Goal: Find specific page/section: Find specific page/section

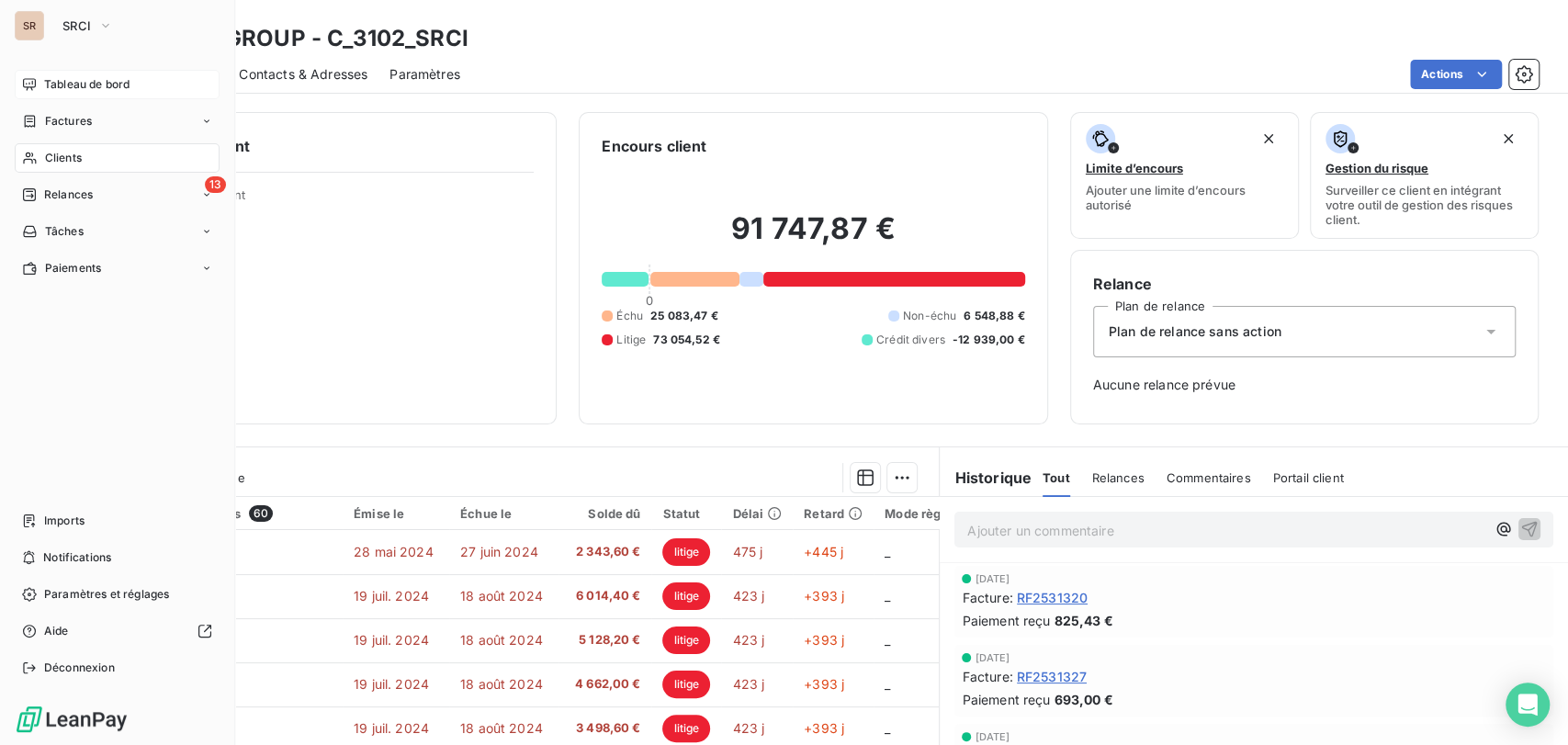
drag, startPoint x: 57, startPoint y: 86, endPoint x: 67, endPoint y: 85, distance: 10.0
click at [58, 85] on span "Tableau de bord" at bounding box center [86, 85] width 85 height 17
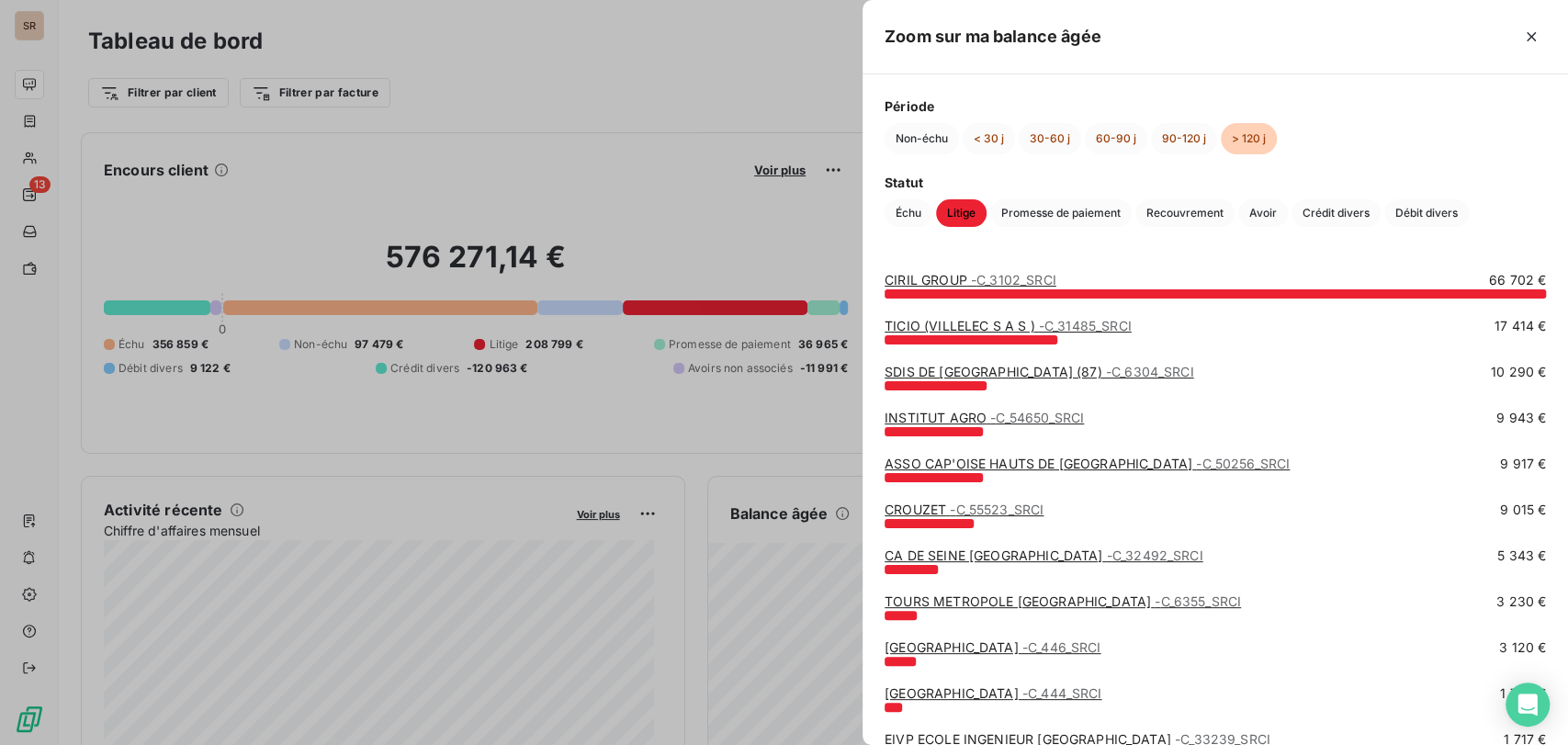
click at [630, 447] on div at bounding box center [784, 372] width 1568 height 745
click at [660, 216] on div at bounding box center [784, 372] width 1568 height 745
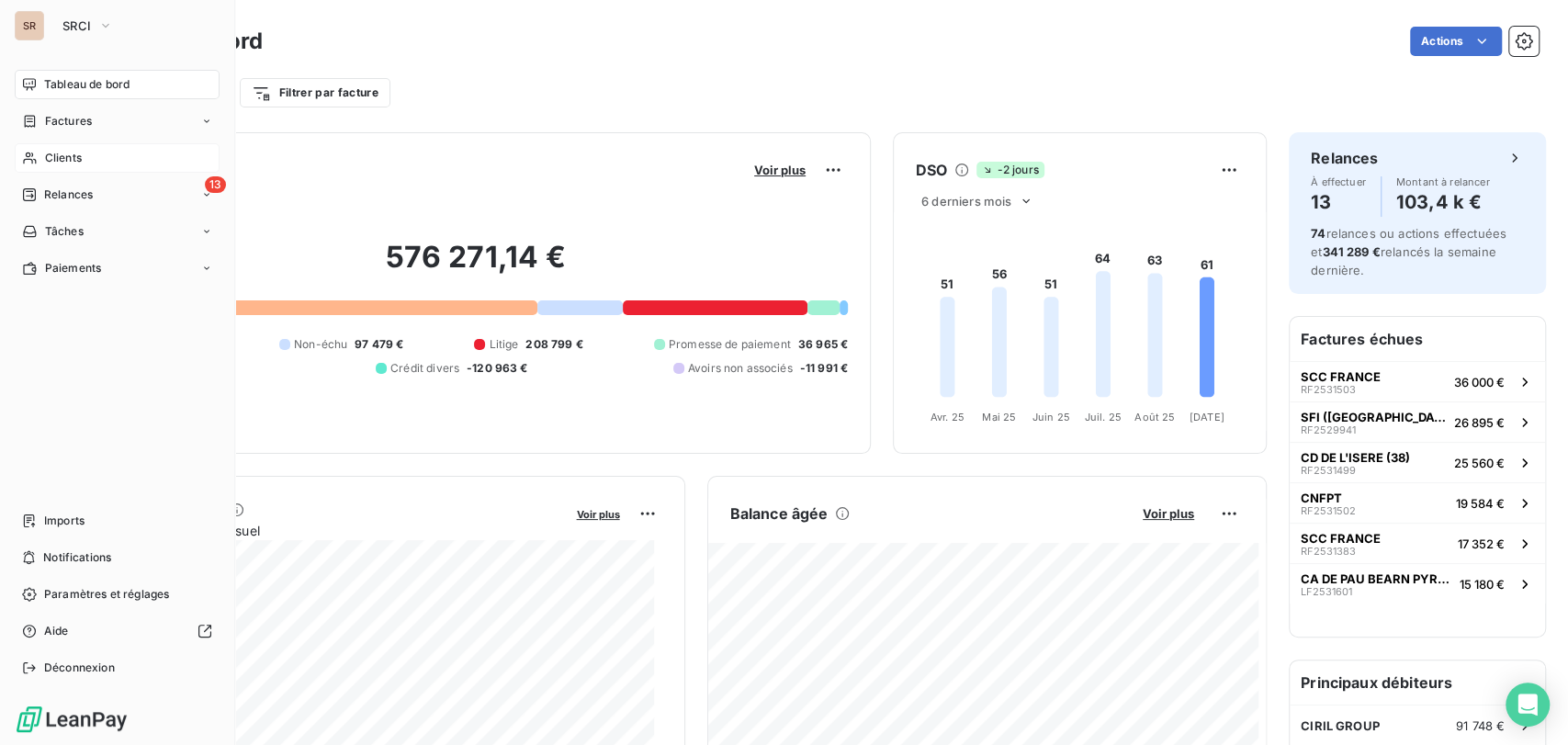
click at [55, 158] on span "Clients" at bounding box center [63, 158] width 37 height 17
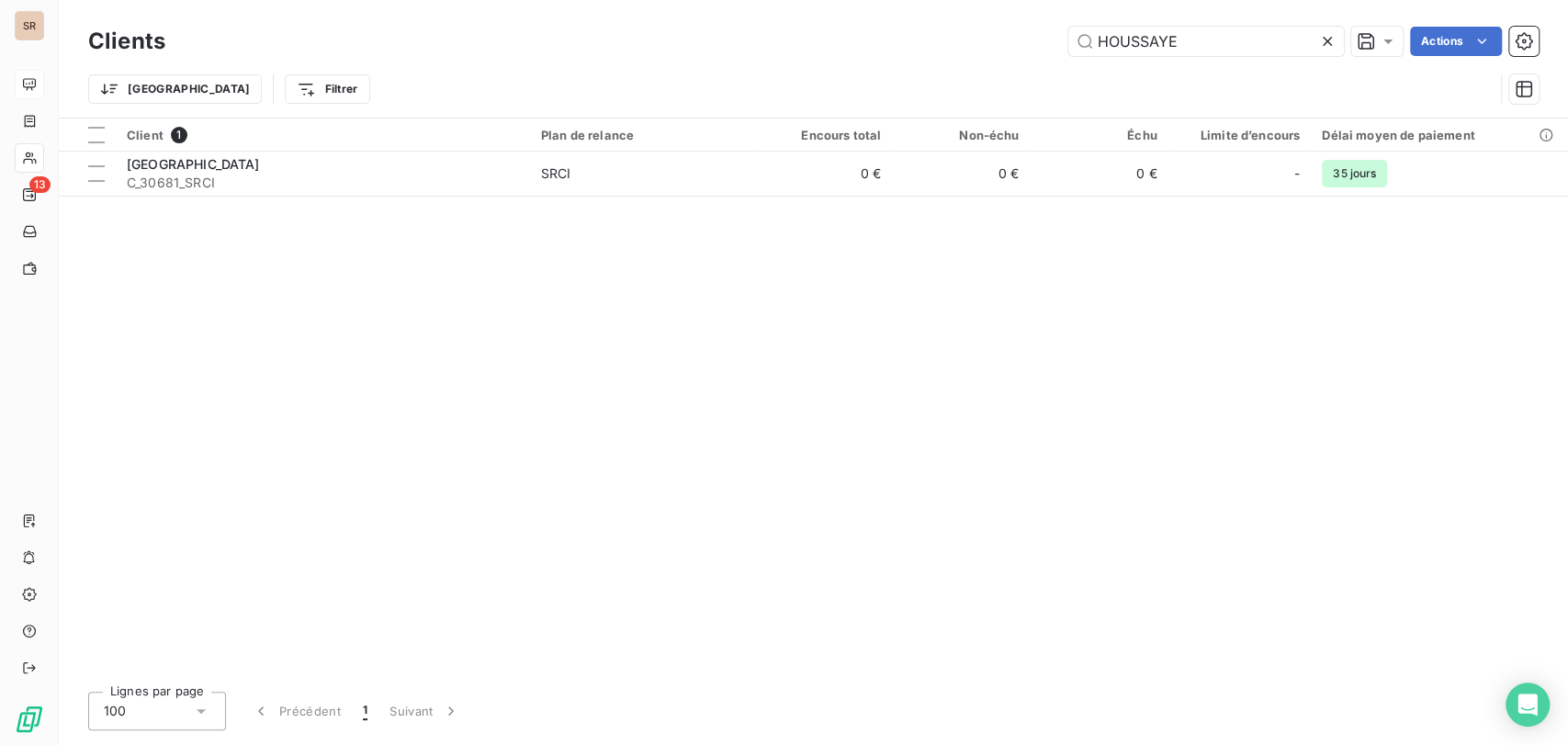
drag, startPoint x: 1201, startPoint y: 43, endPoint x: 966, endPoint y: 38, distance: 235.1
click at [970, 39] on div "HOUSSAYE Actions" at bounding box center [862, 42] width 1351 height 30
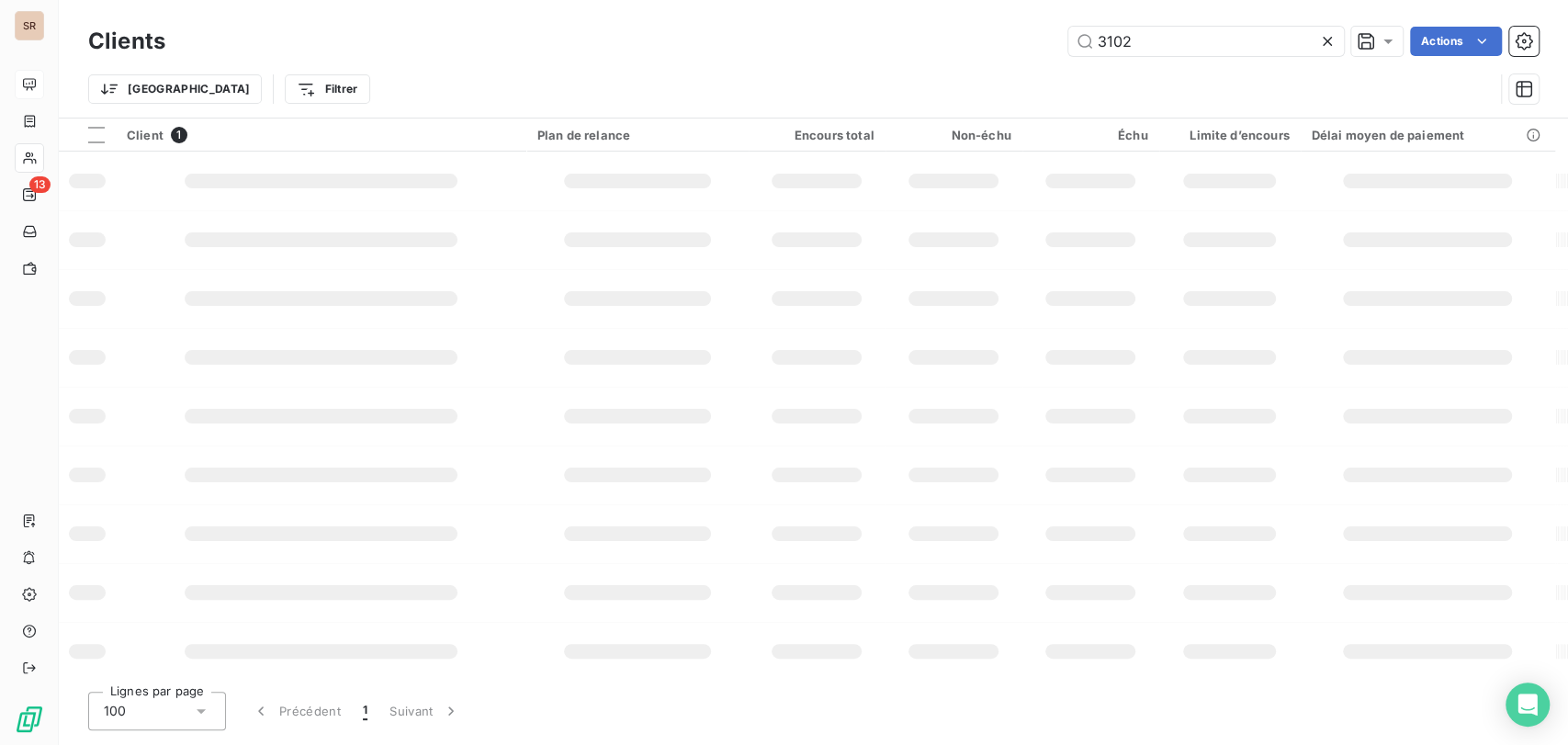
type input "3102"
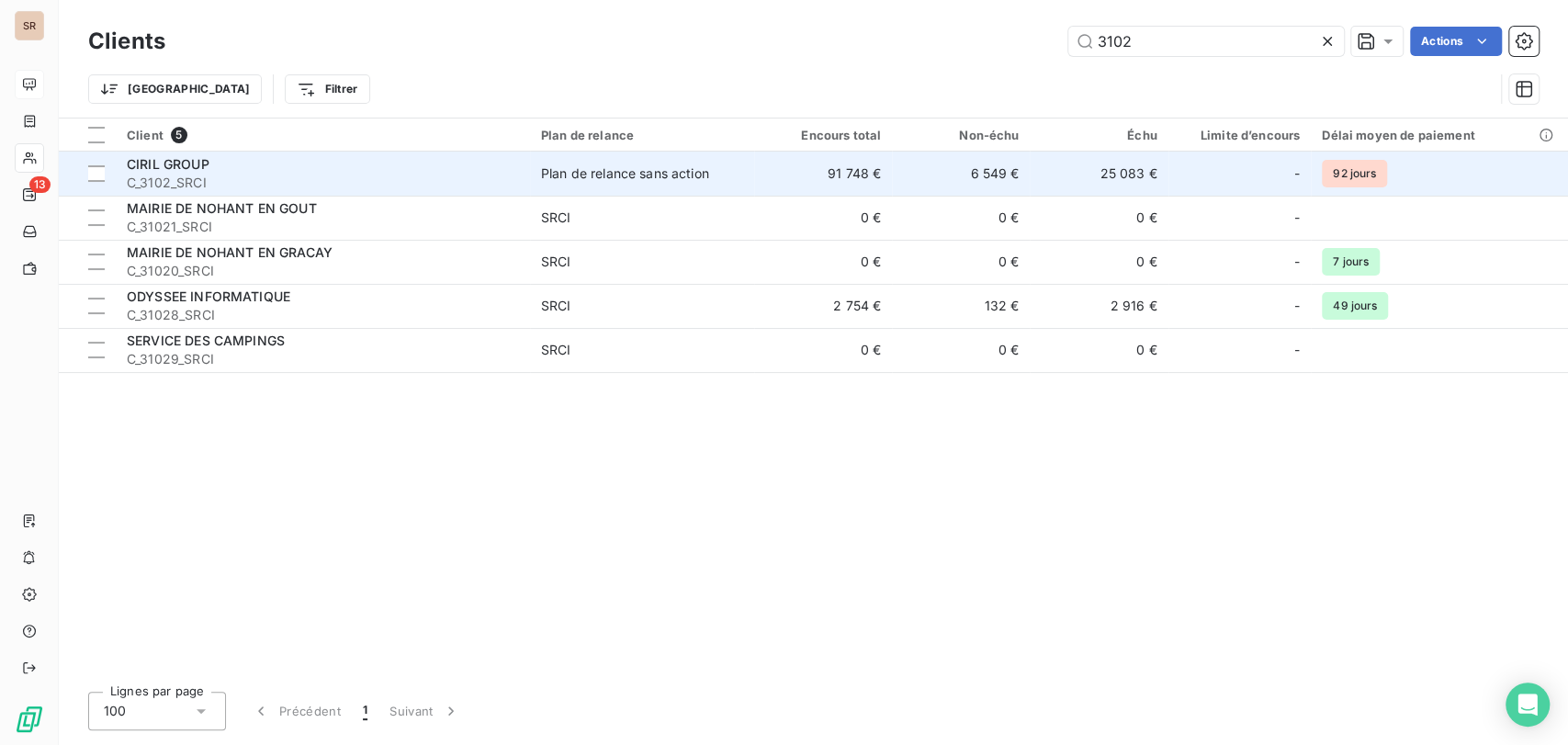
click at [183, 160] on span "CIRIL GROUP" at bounding box center [168, 163] width 83 height 16
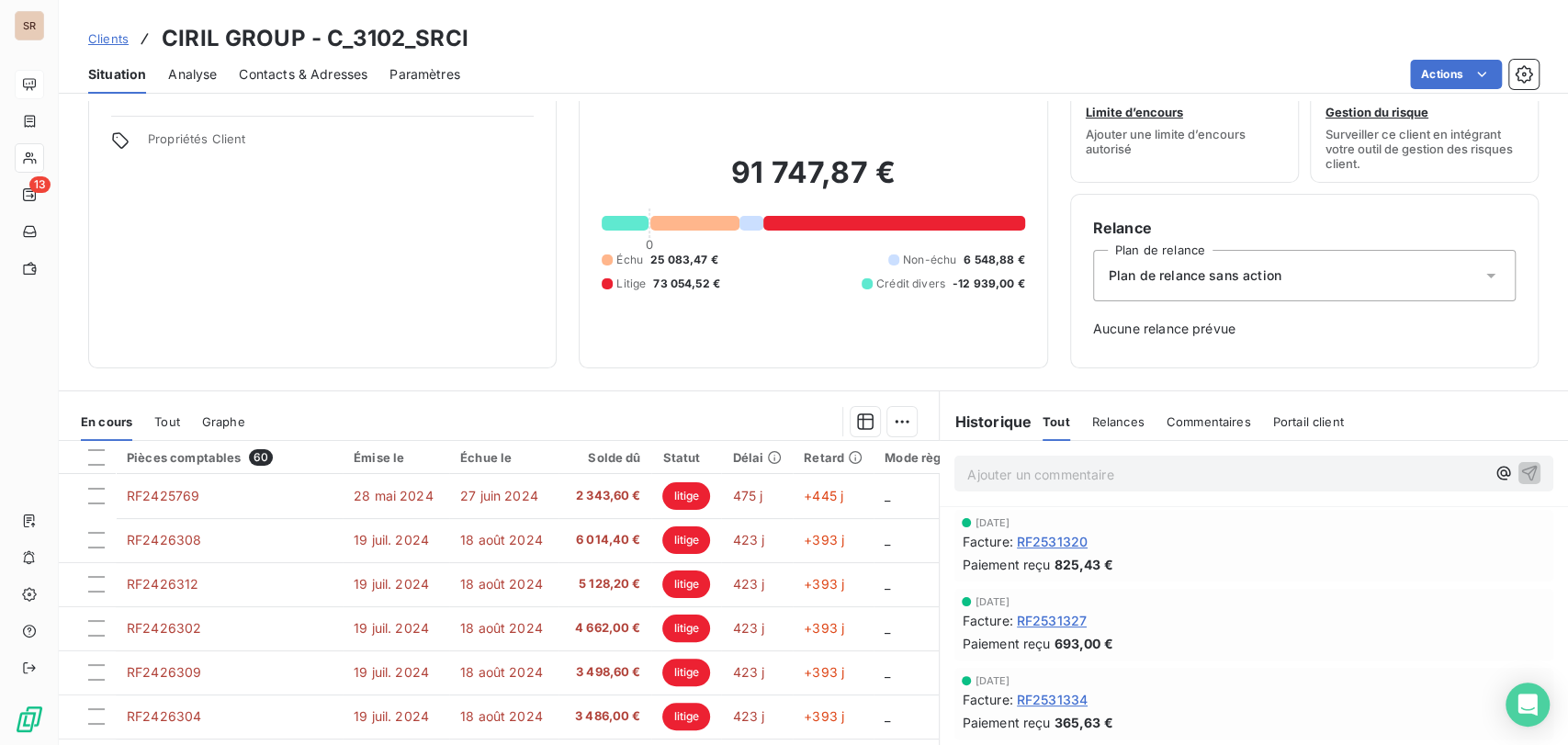
scroll to position [161, 0]
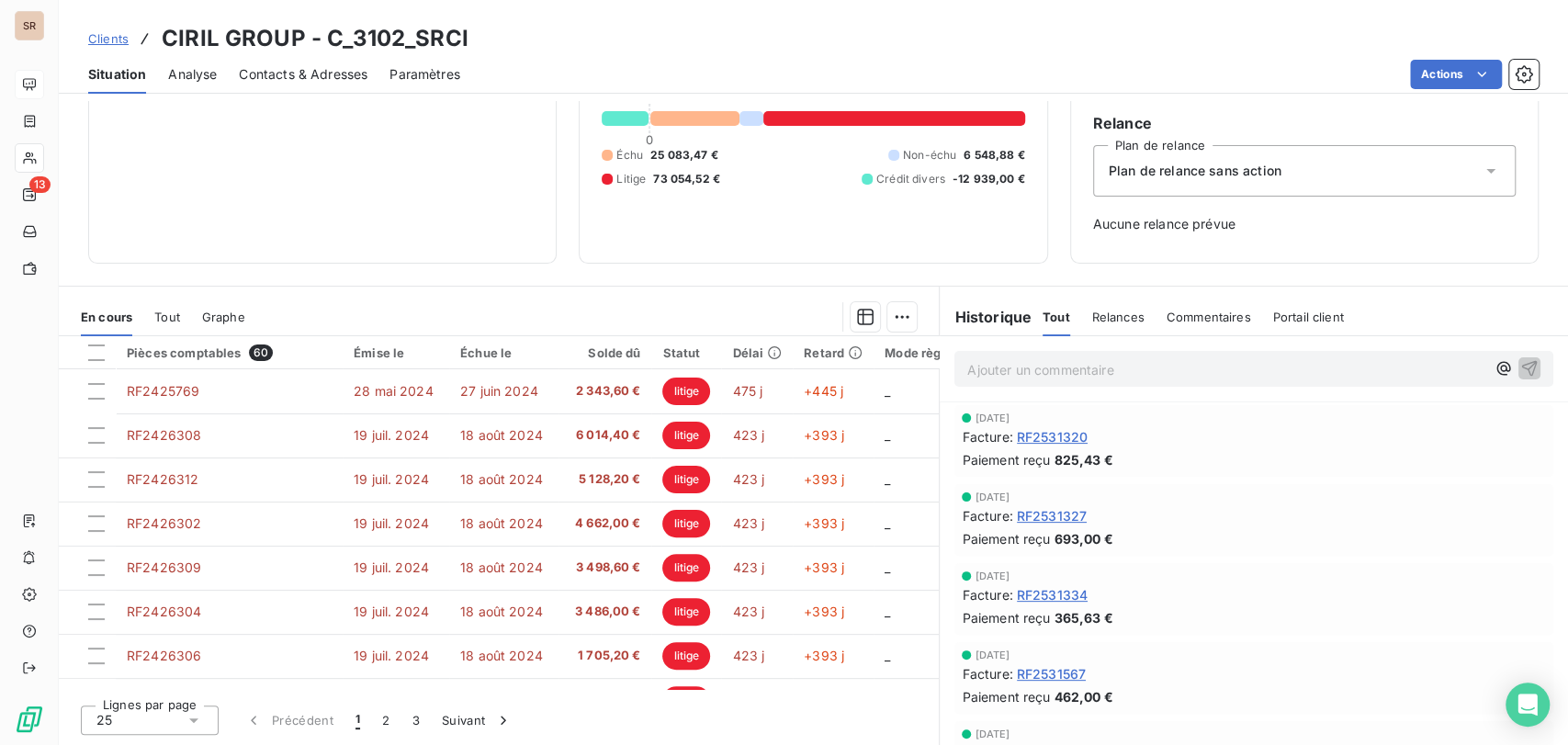
click at [193, 720] on icon at bounding box center [194, 721] width 9 height 5
click at [96, 675] on li "100" at bounding box center [149, 686] width 137 height 33
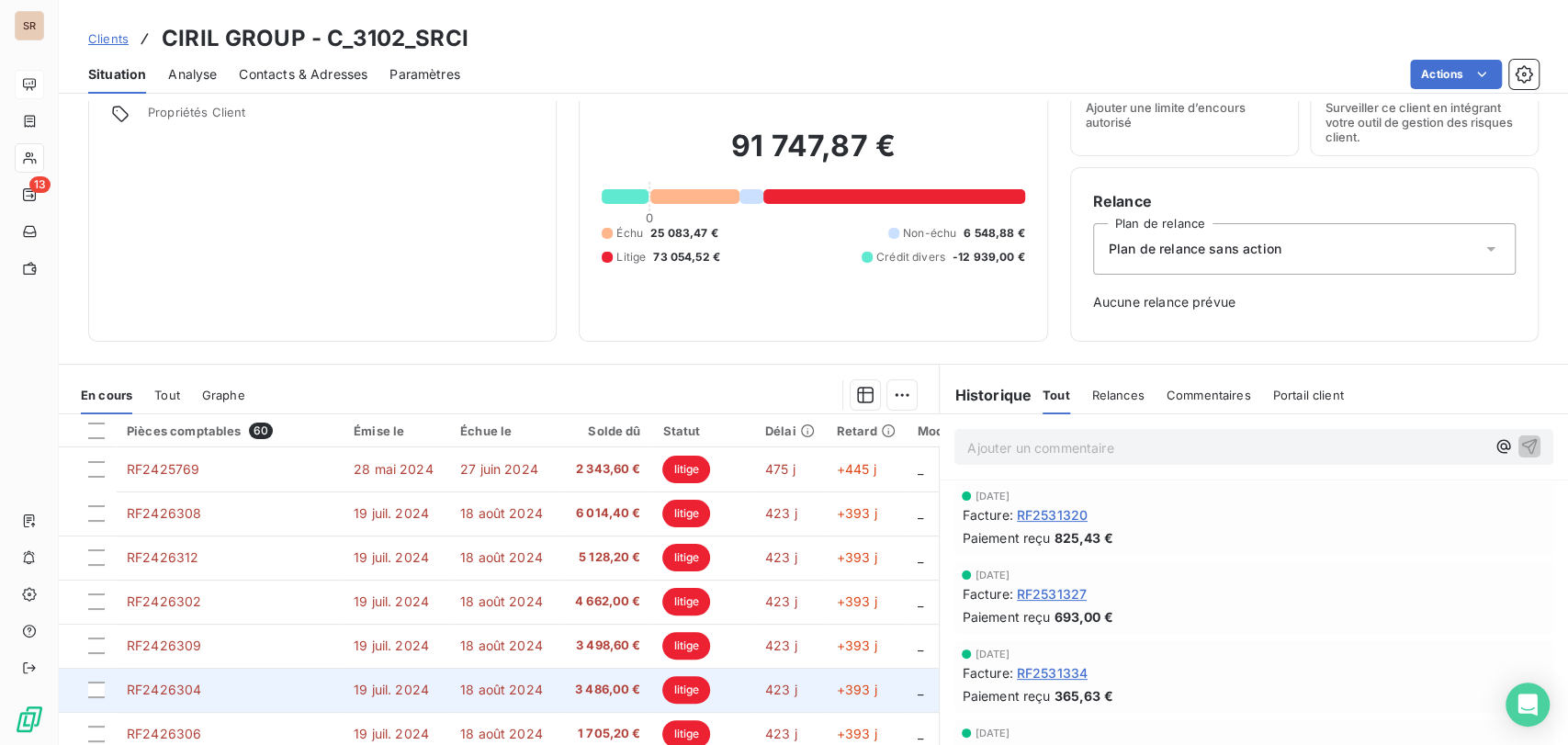
scroll to position [0, 0]
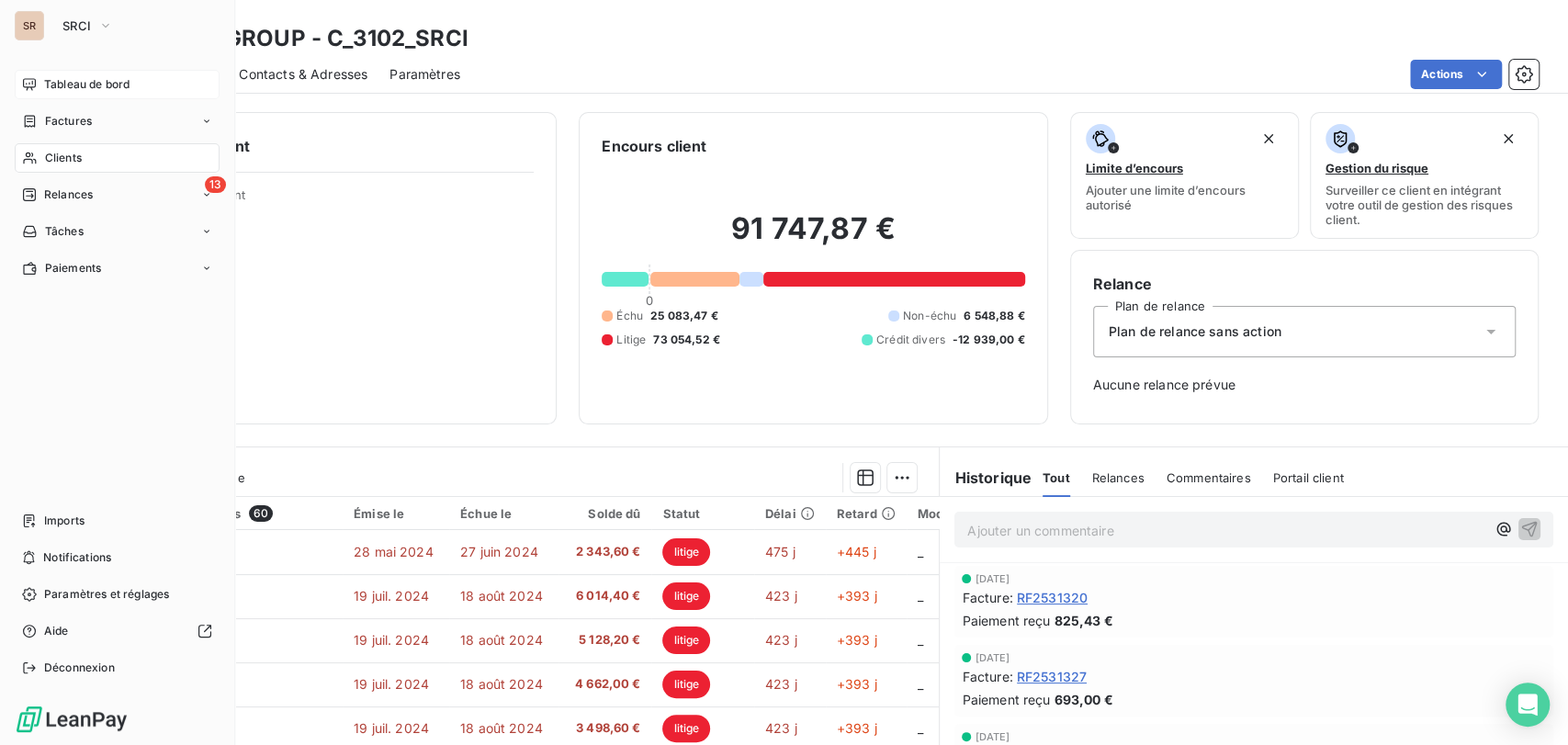
click at [71, 85] on span "Tableau de bord" at bounding box center [86, 85] width 85 height 17
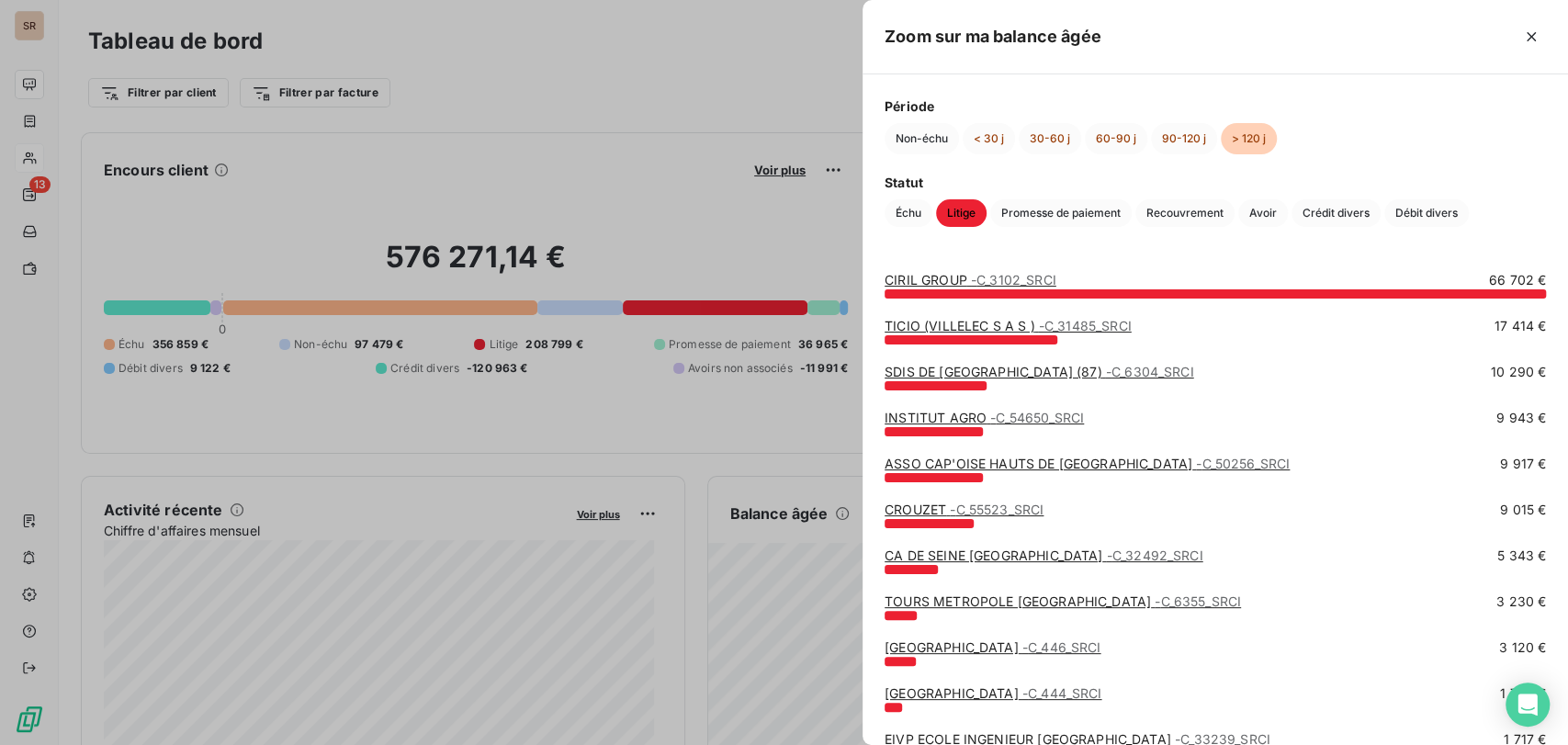
click at [926, 281] on link "CIRIL GROUP - C_3102_SRCI" at bounding box center [970, 280] width 172 height 16
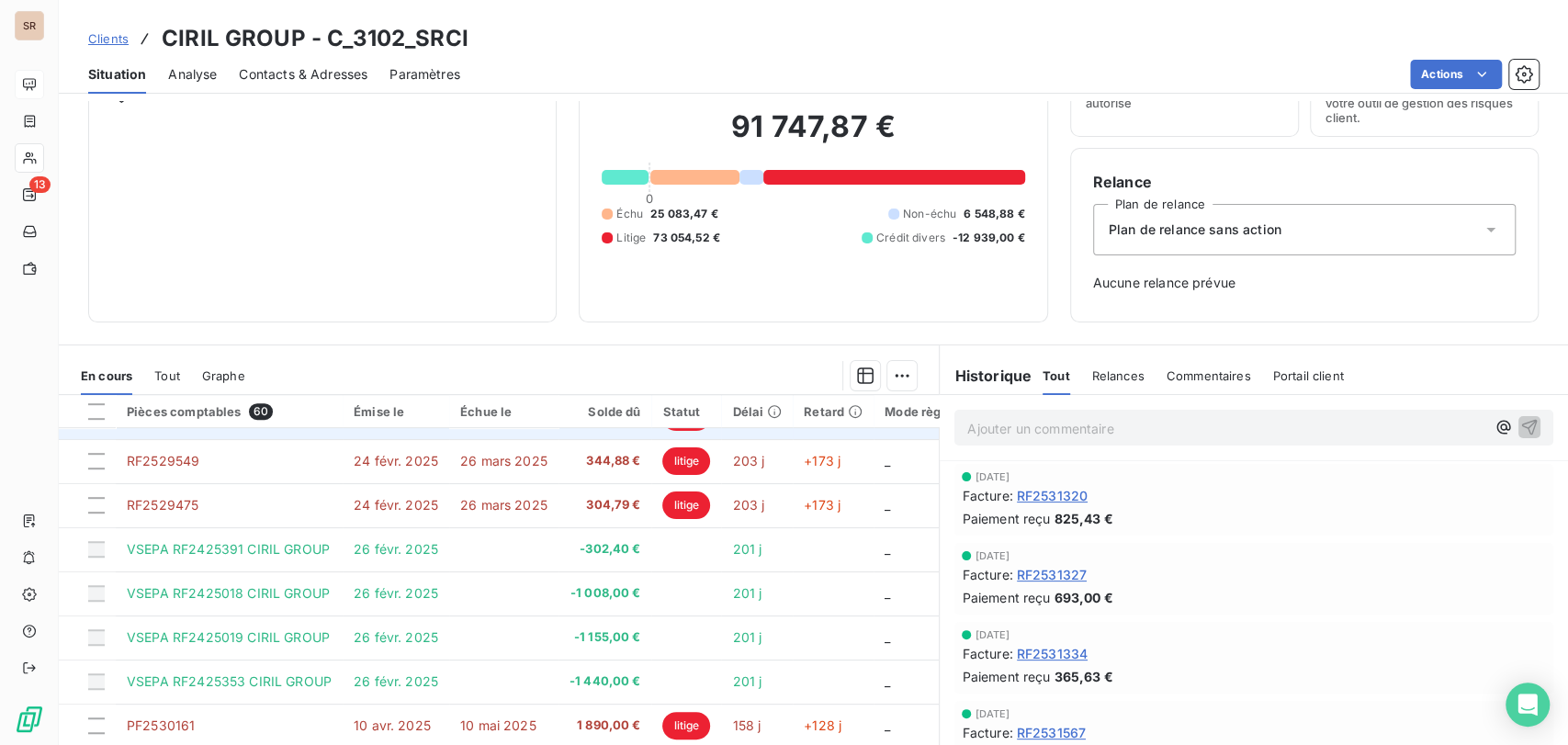
scroll to position [161, 0]
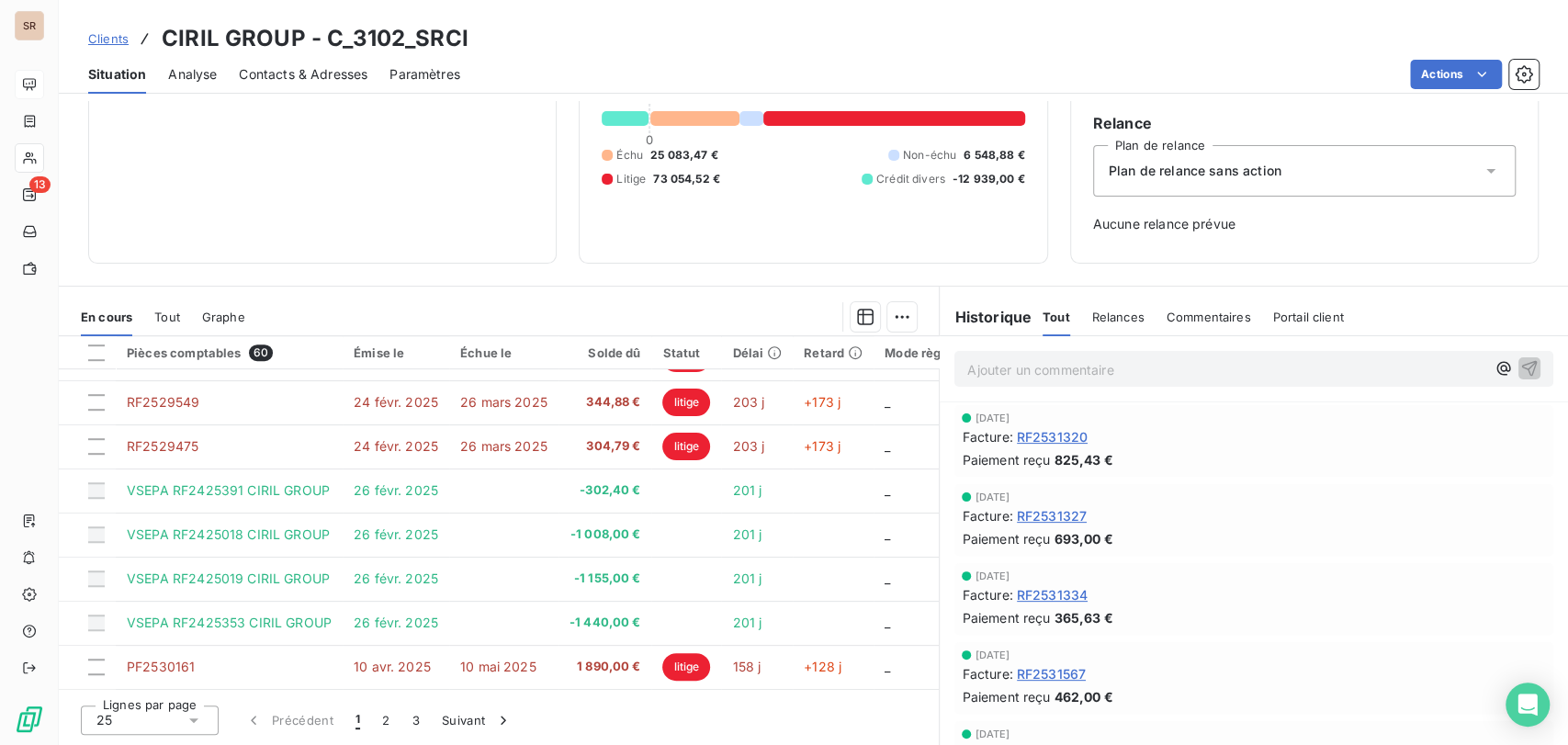
click at [190, 723] on icon at bounding box center [194, 721] width 19 height 19
click at [99, 686] on div at bounding box center [101, 686] width 19 height 19
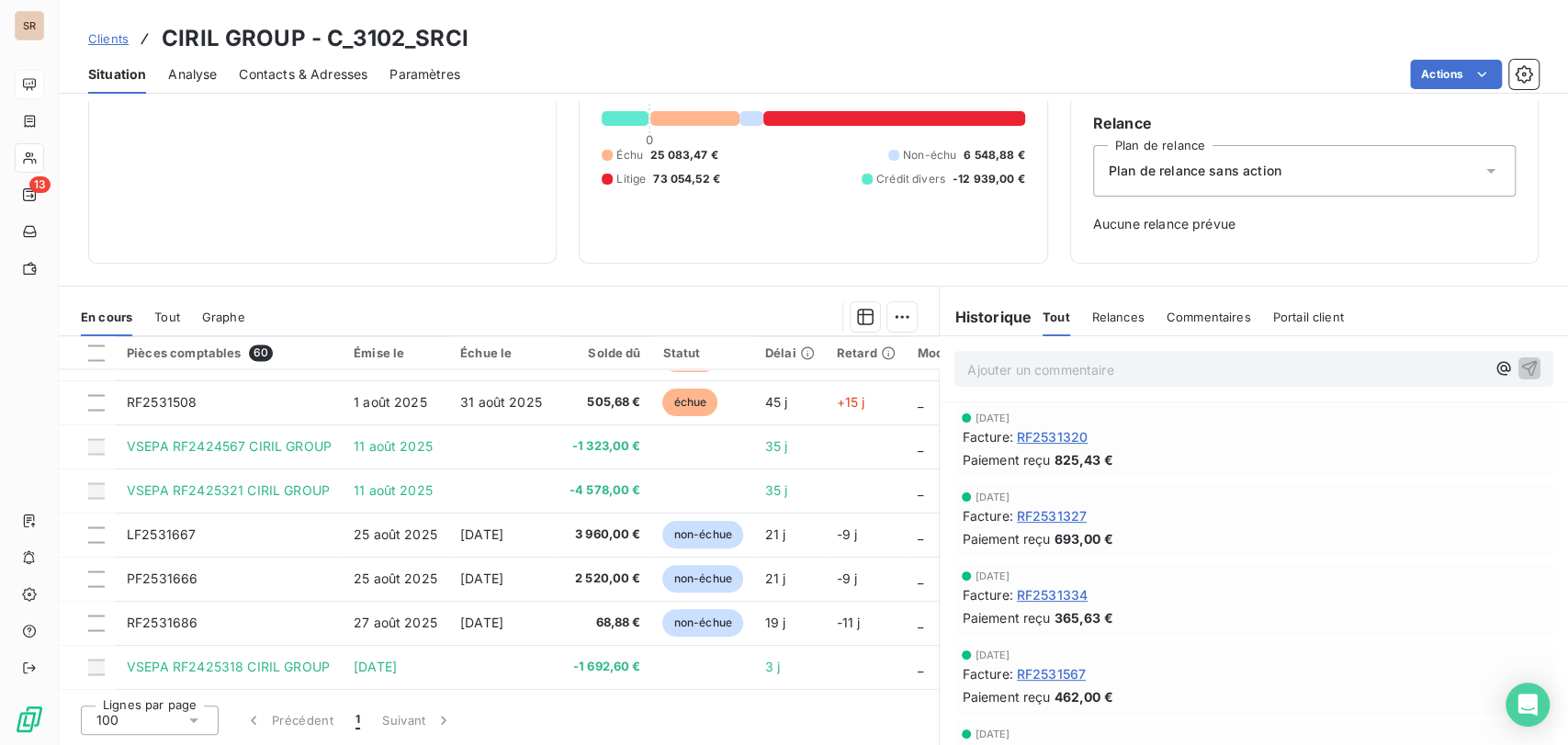
scroll to position [2333, 0]
